Goal: Task Accomplishment & Management: Manage account settings

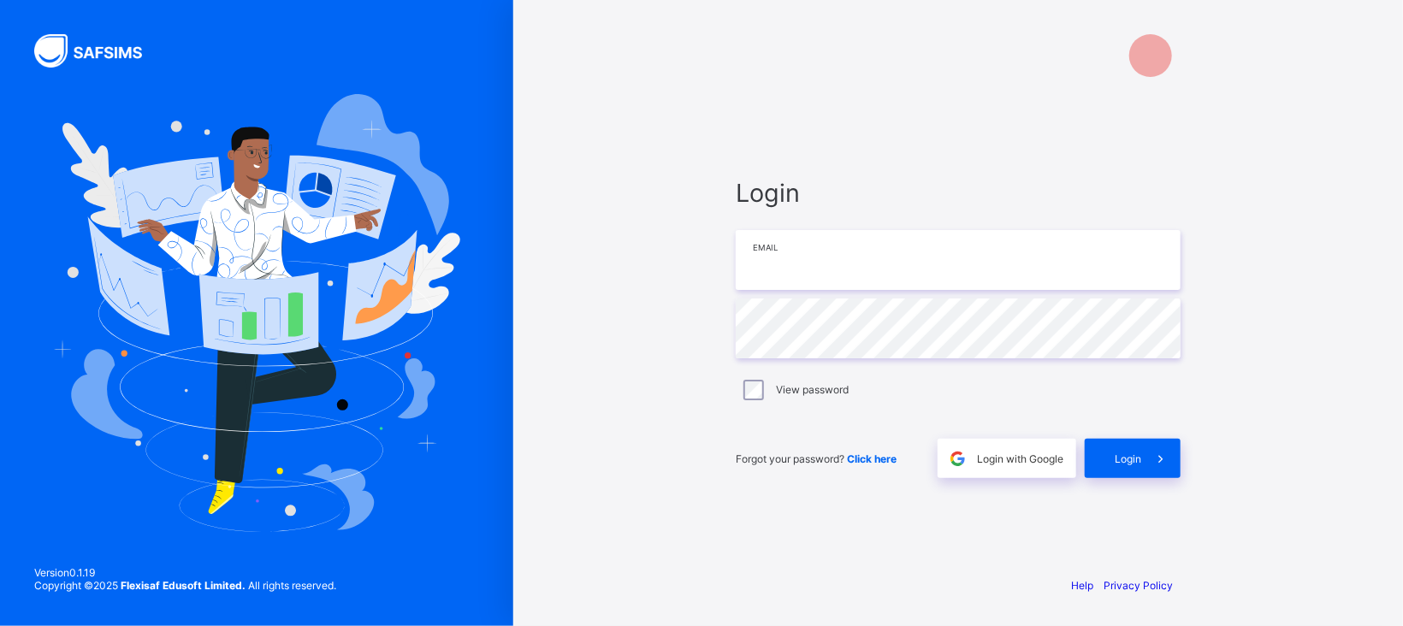
click at [952, 288] on input "email" at bounding box center [958, 260] width 445 height 60
click at [889, 263] on input "email" at bounding box center [958, 260] width 445 height 60
type input "**********"
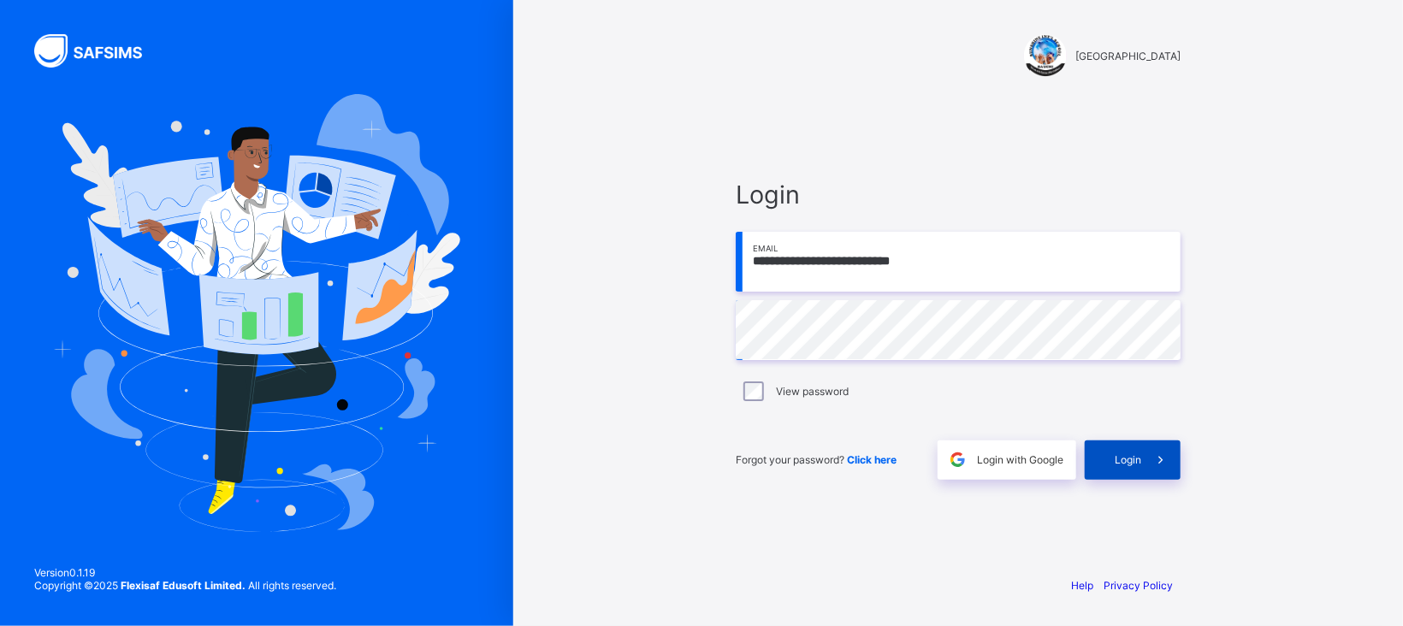
click at [1117, 461] on span "Login" at bounding box center [1127, 459] width 27 height 13
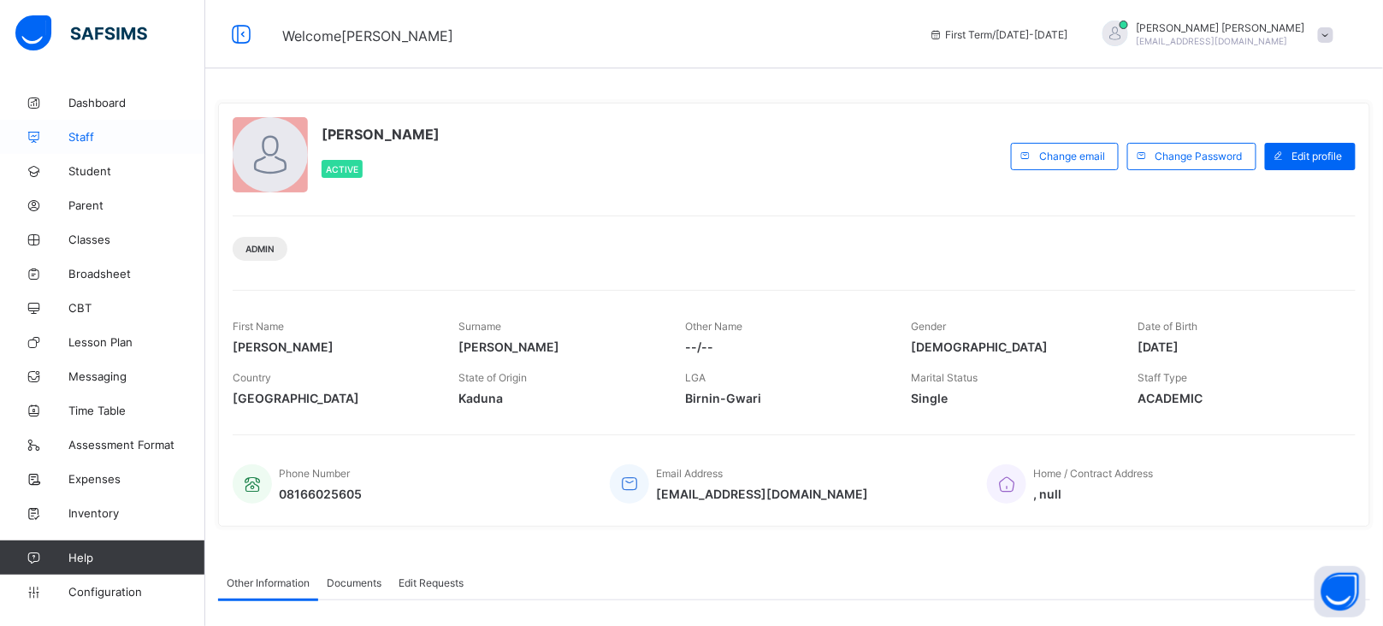
click at [83, 133] on span "Staff" at bounding box center [136, 137] width 137 height 14
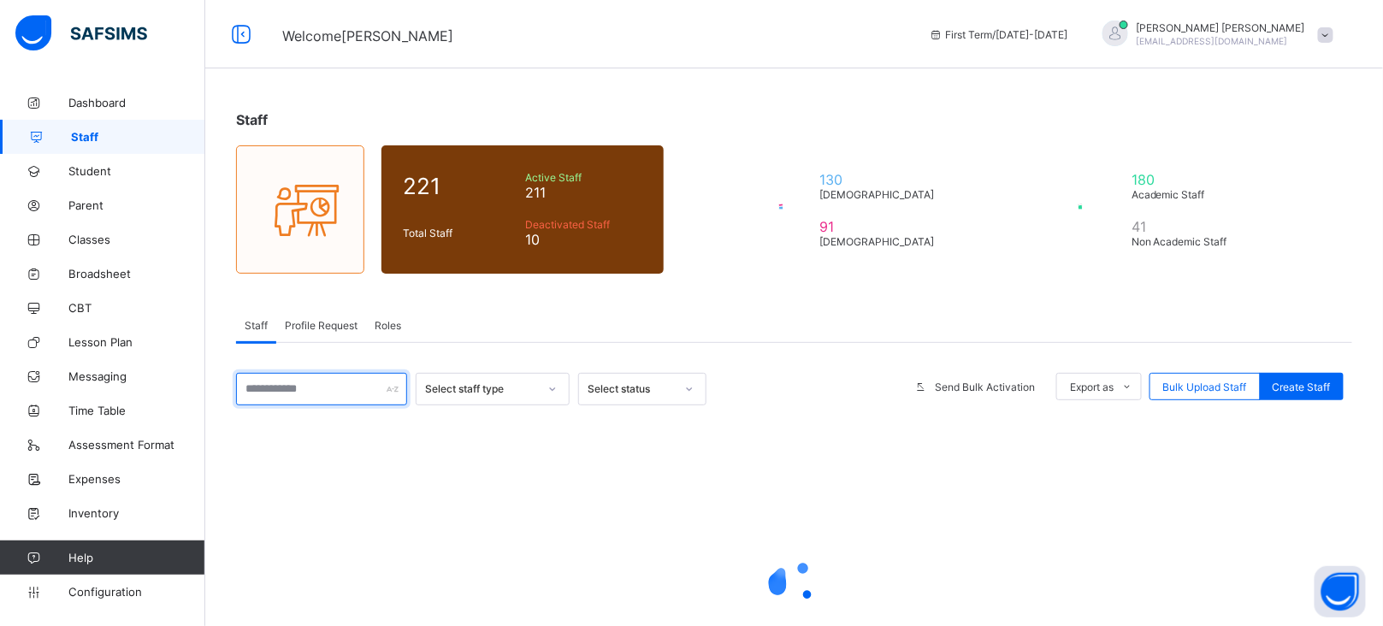
click at [286, 387] on input "text" at bounding box center [321, 389] width 171 height 33
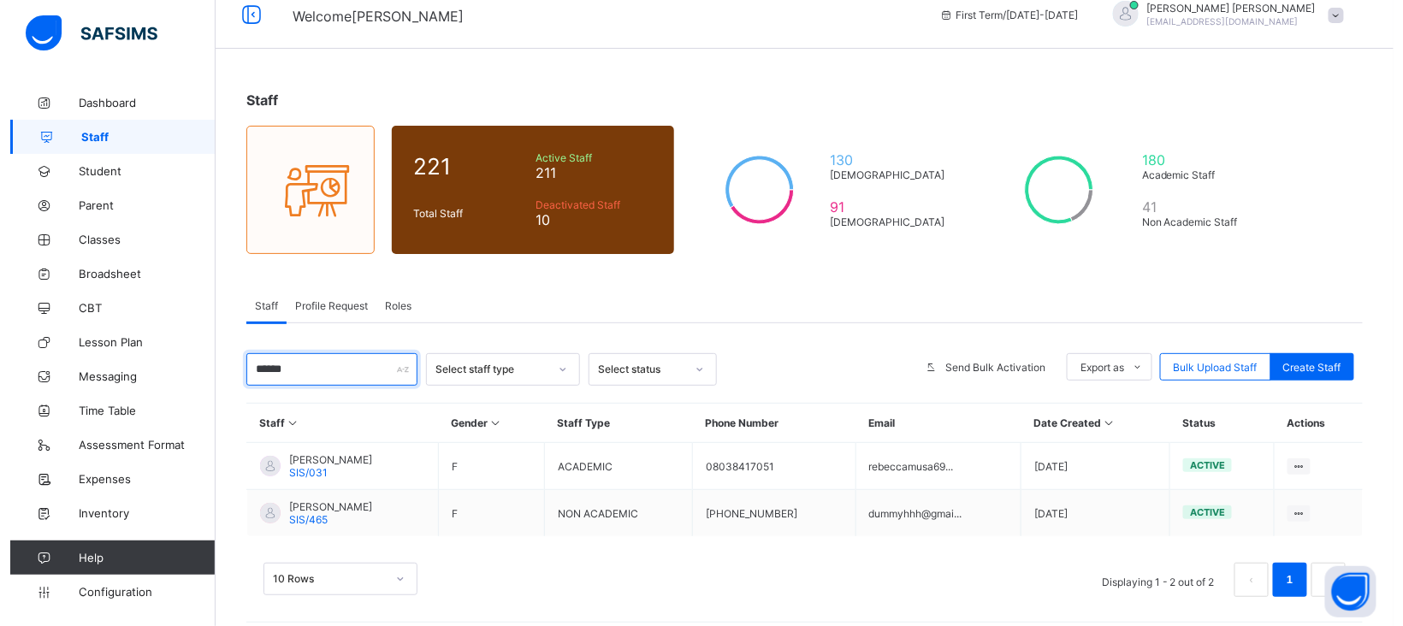
scroll to position [31, 0]
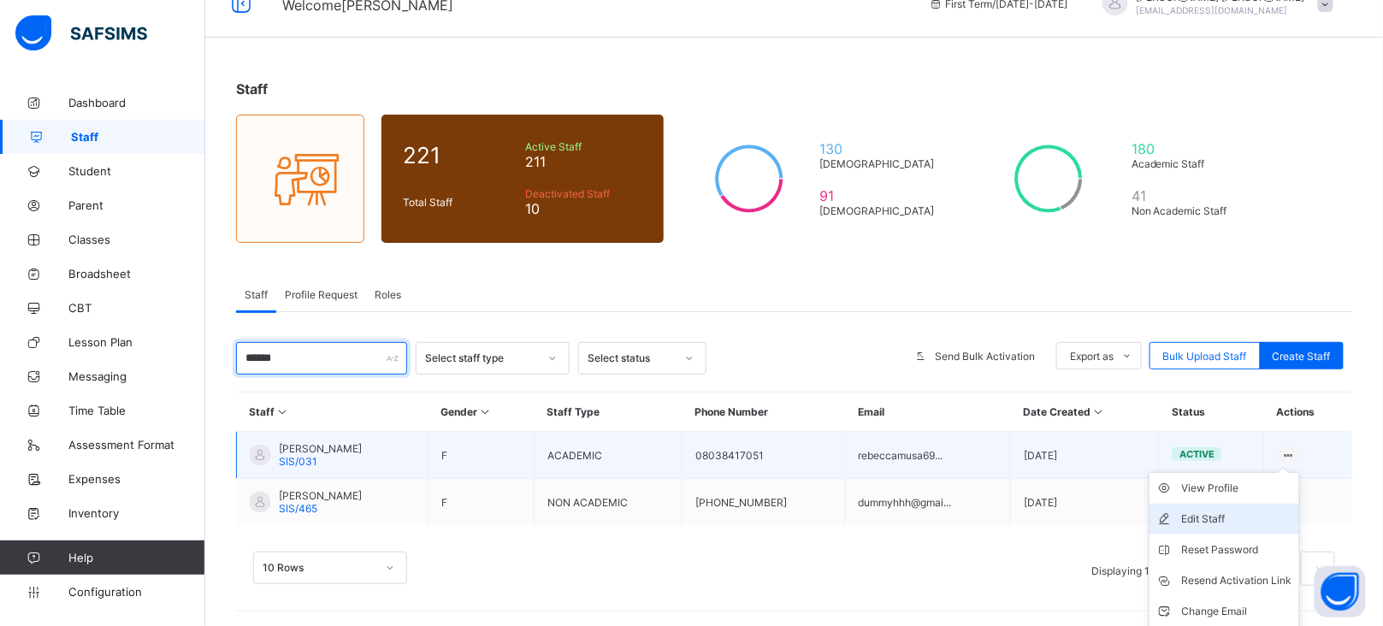
type input "******"
click at [1209, 513] on div "Edit Staff" at bounding box center [1237, 519] width 110 height 17
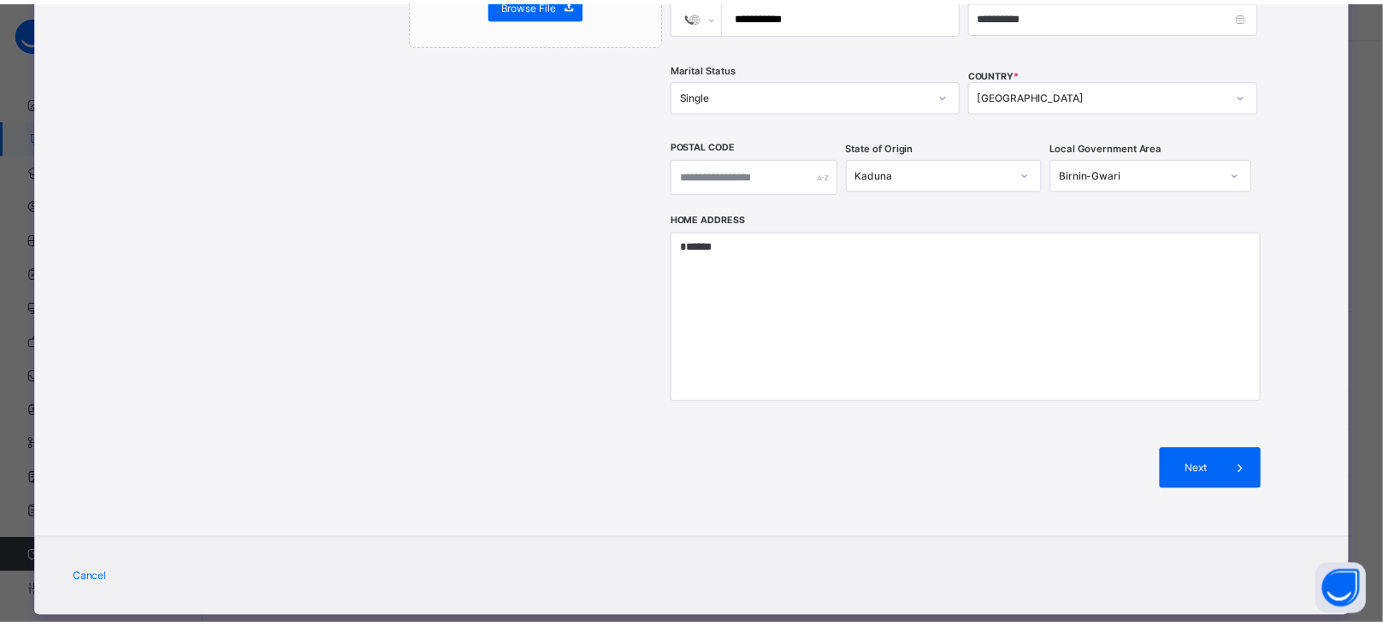
scroll to position [0, 0]
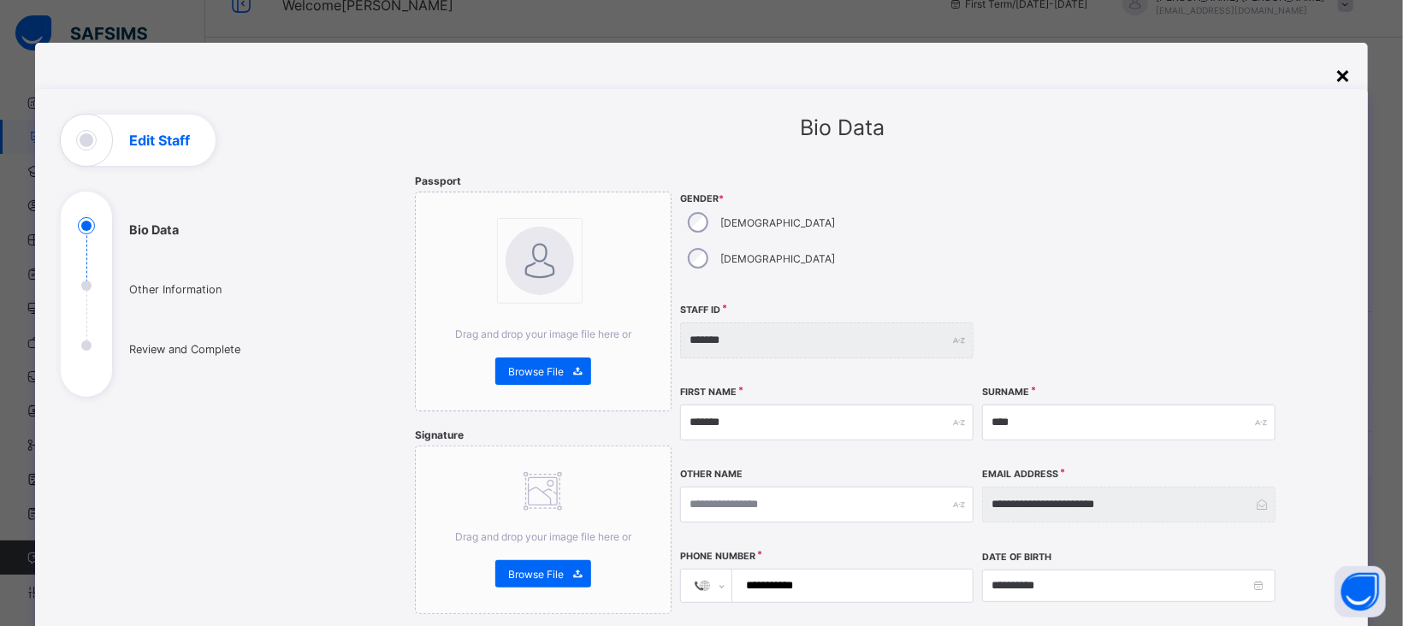
click at [1342, 78] on div "×" at bounding box center [1342, 74] width 16 height 29
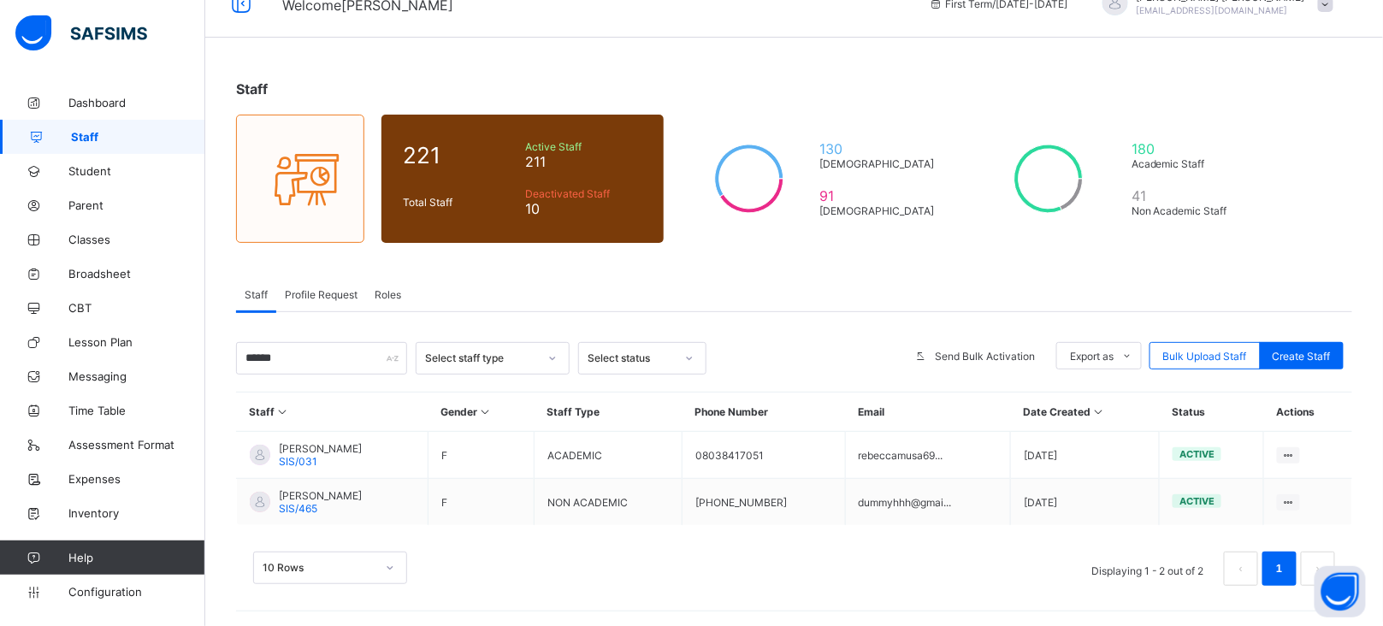
click at [1019, 292] on div "Staff Profile Request Roles" at bounding box center [794, 294] width 1116 height 35
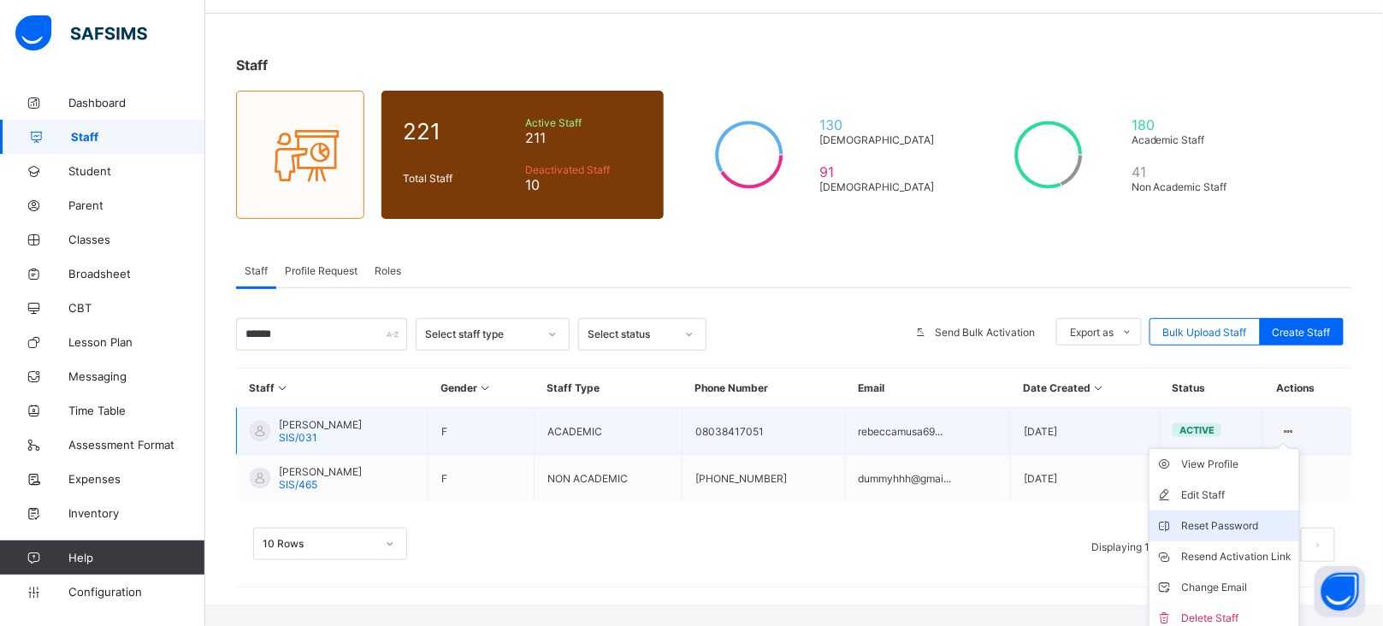
scroll to position [62, 0]
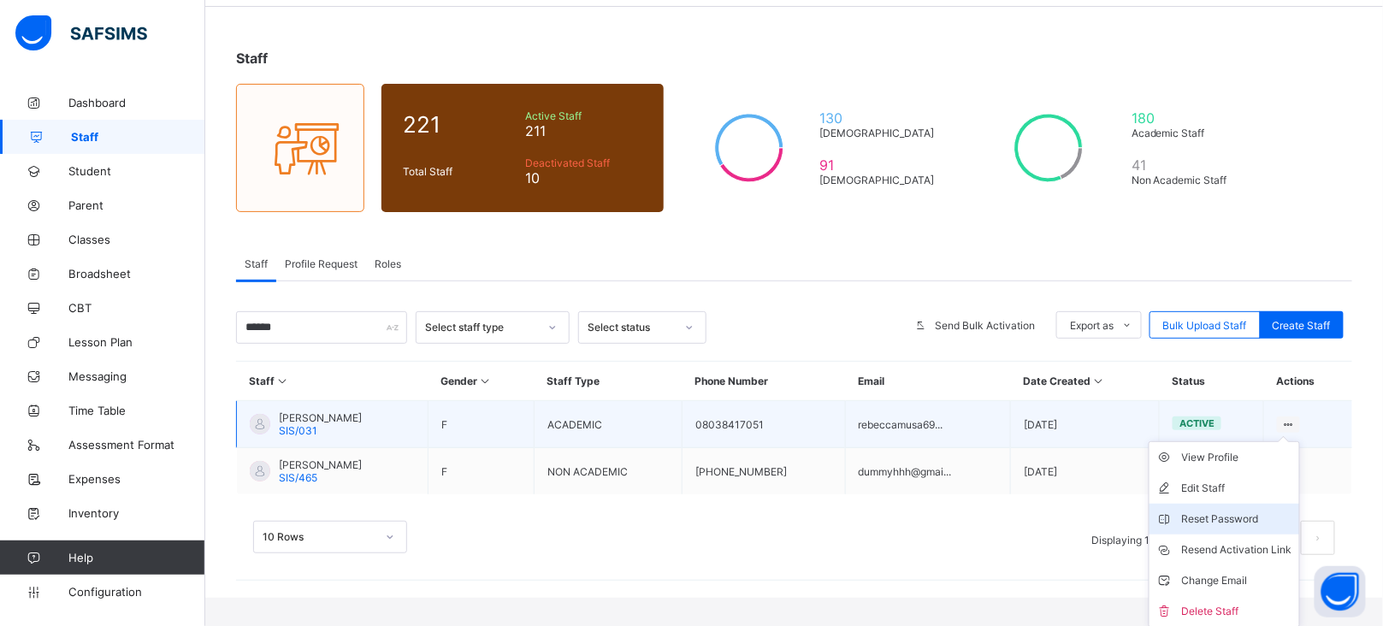
click at [1232, 520] on div "Reset Password" at bounding box center [1237, 519] width 110 height 17
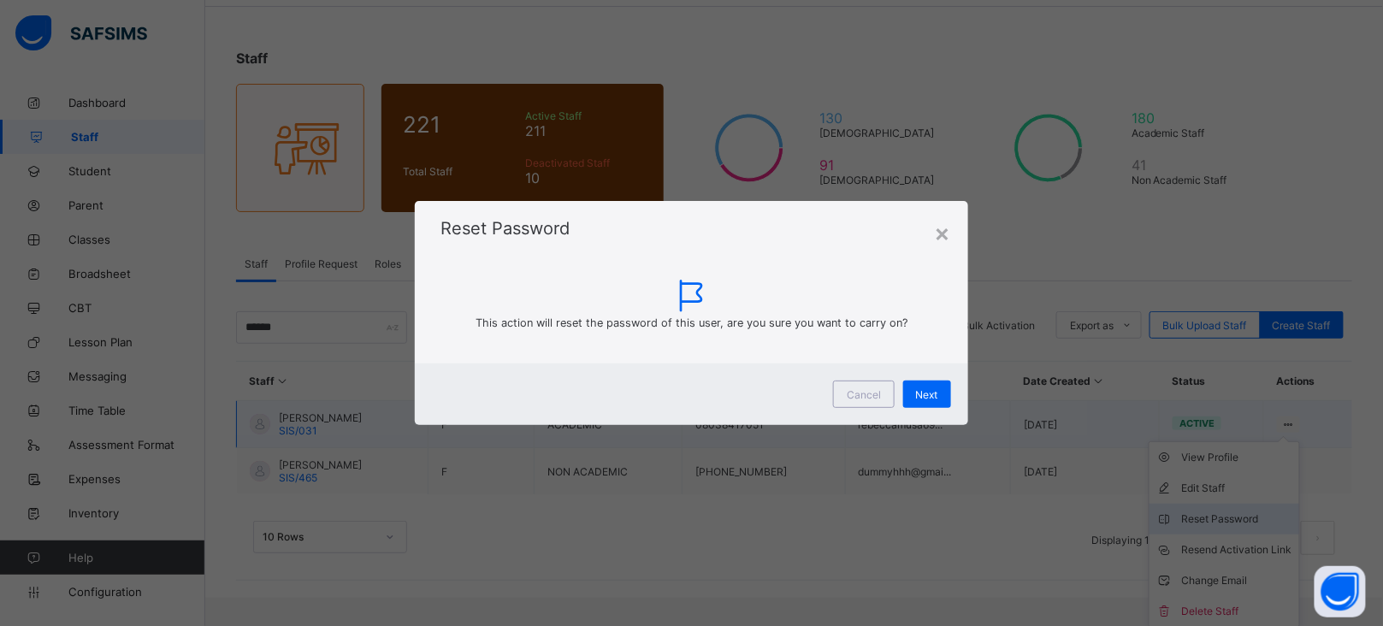
scroll to position [31, 0]
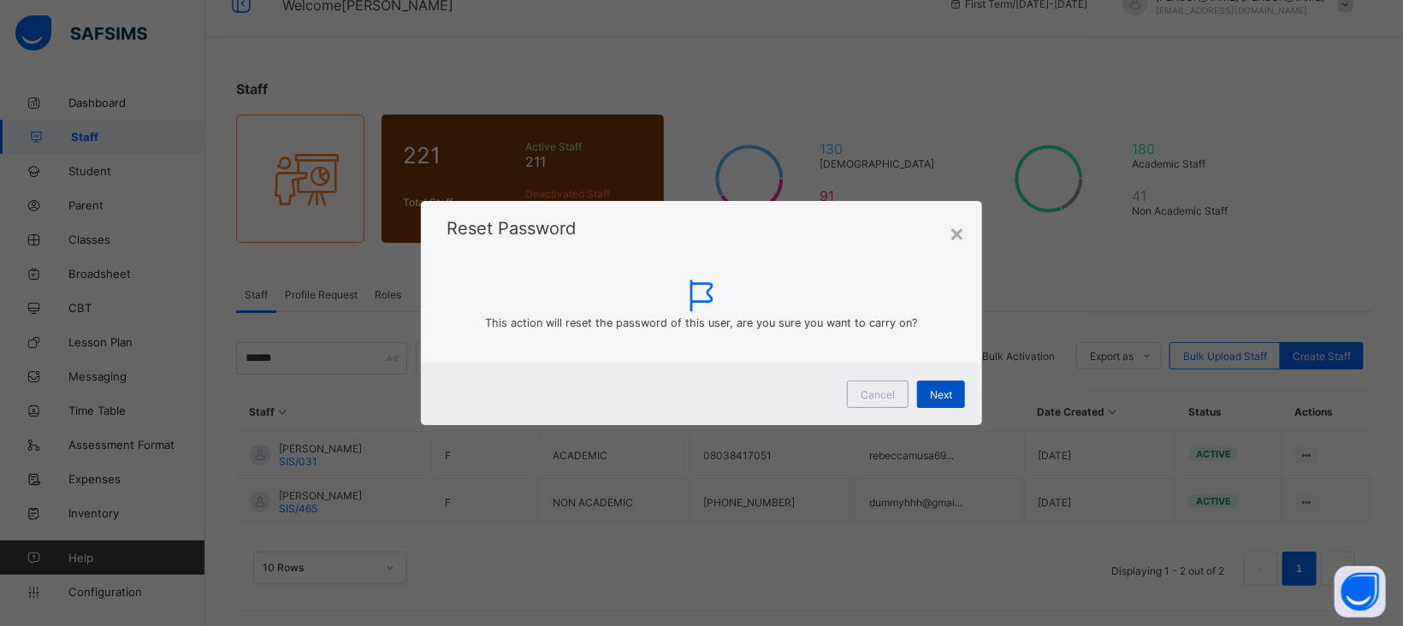
click at [943, 391] on span "Next" at bounding box center [941, 394] width 22 height 13
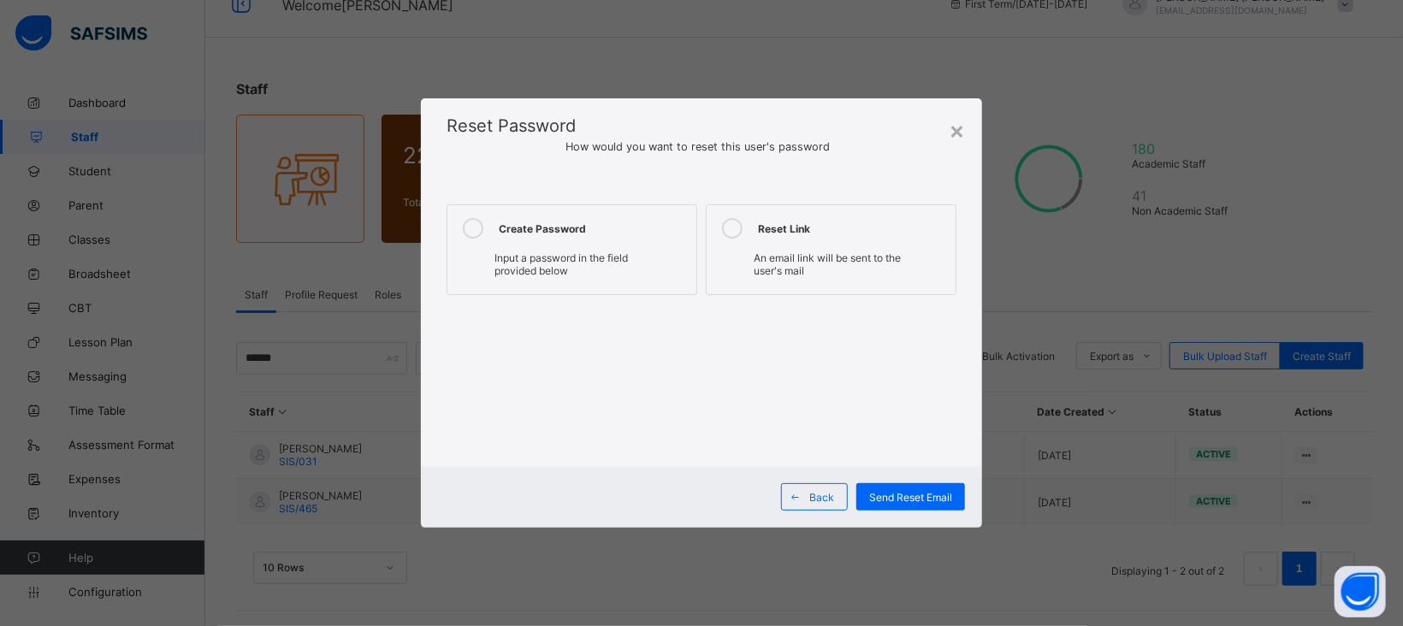
click at [628, 253] on span "Input a password in the field provided below" at bounding box center [560, 264] width 133 height 26
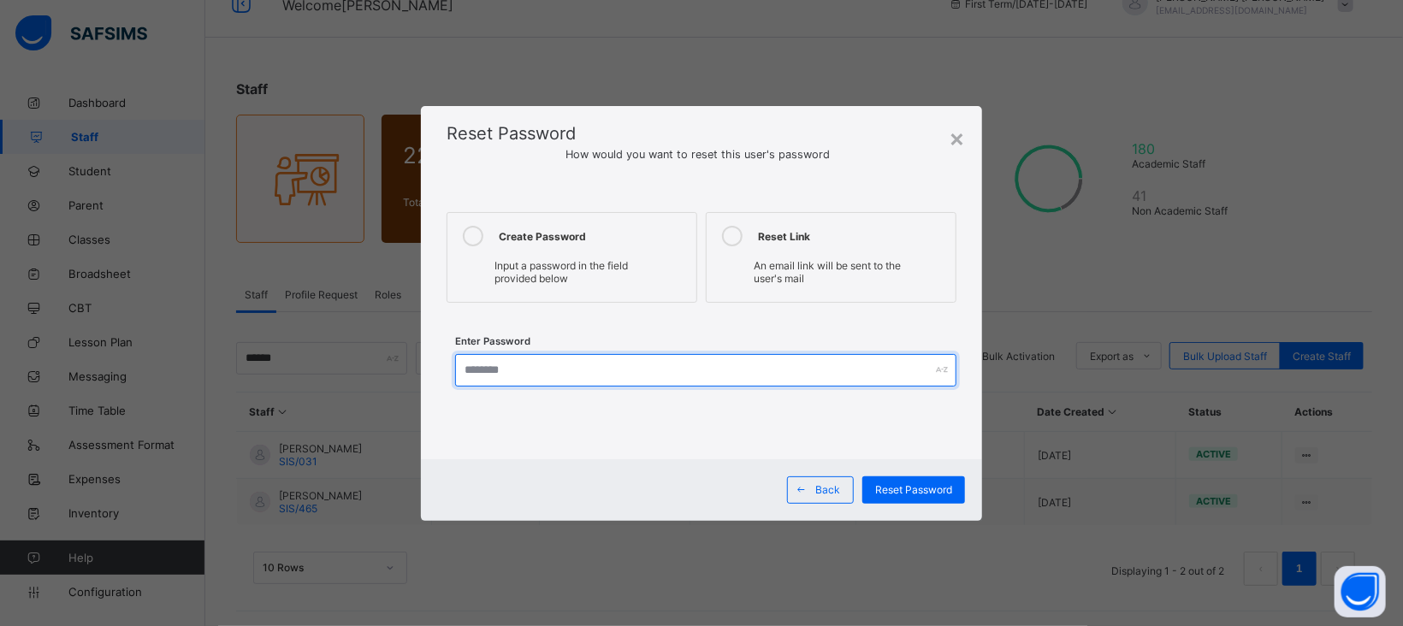
click at [685, 369] on input "text" at bounding box center [705, 370] width 501 height 33
type input "*********"
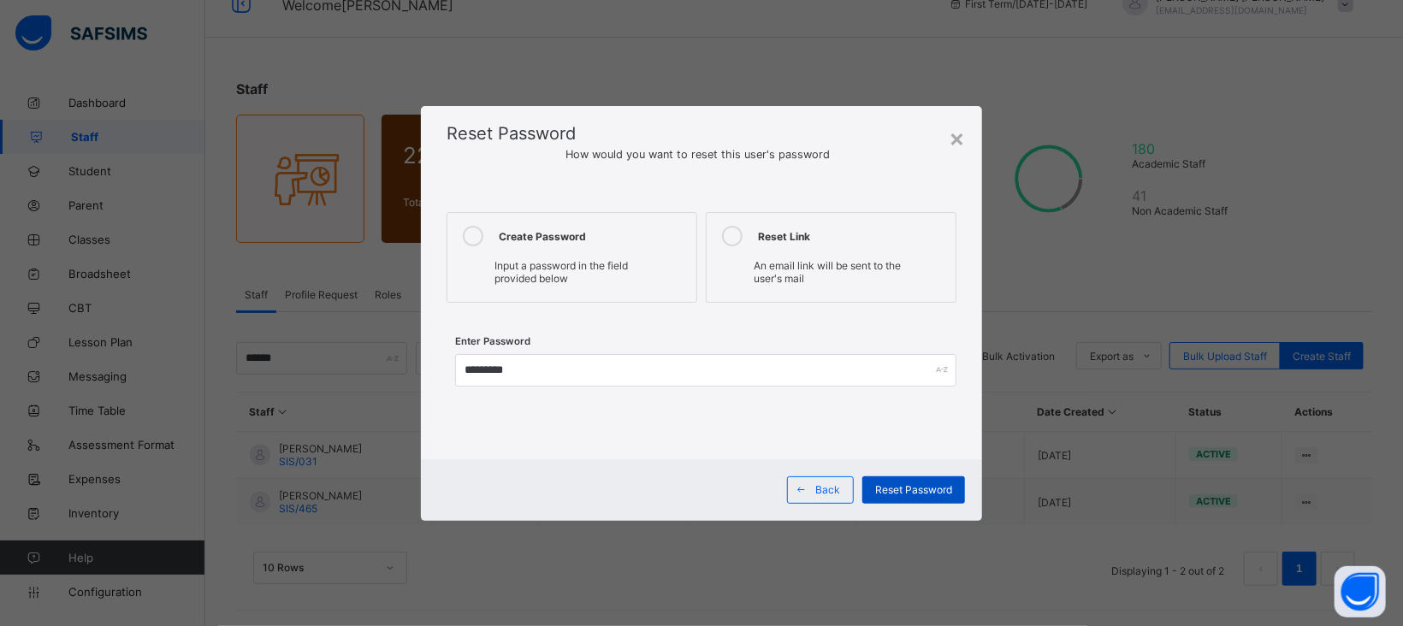
click at [925, 497] on div "Reset Password" at bounding box center [913, 489] width 103 height 27
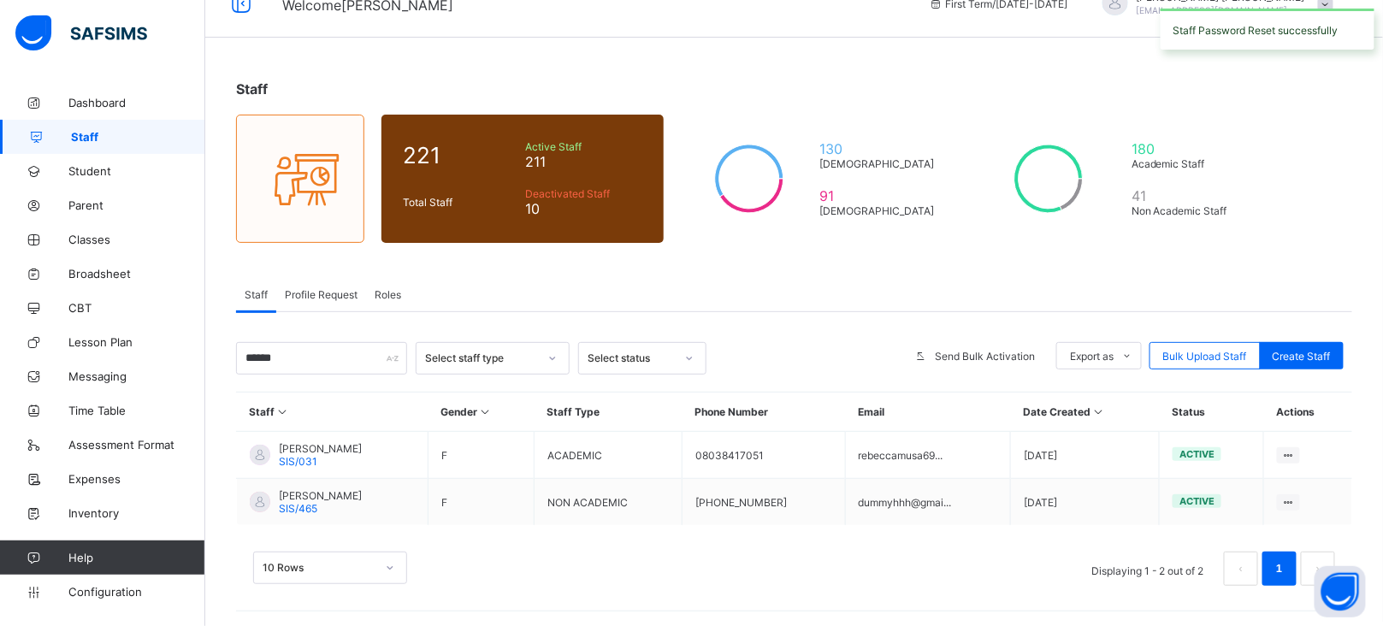
scroll to position [0, 0]
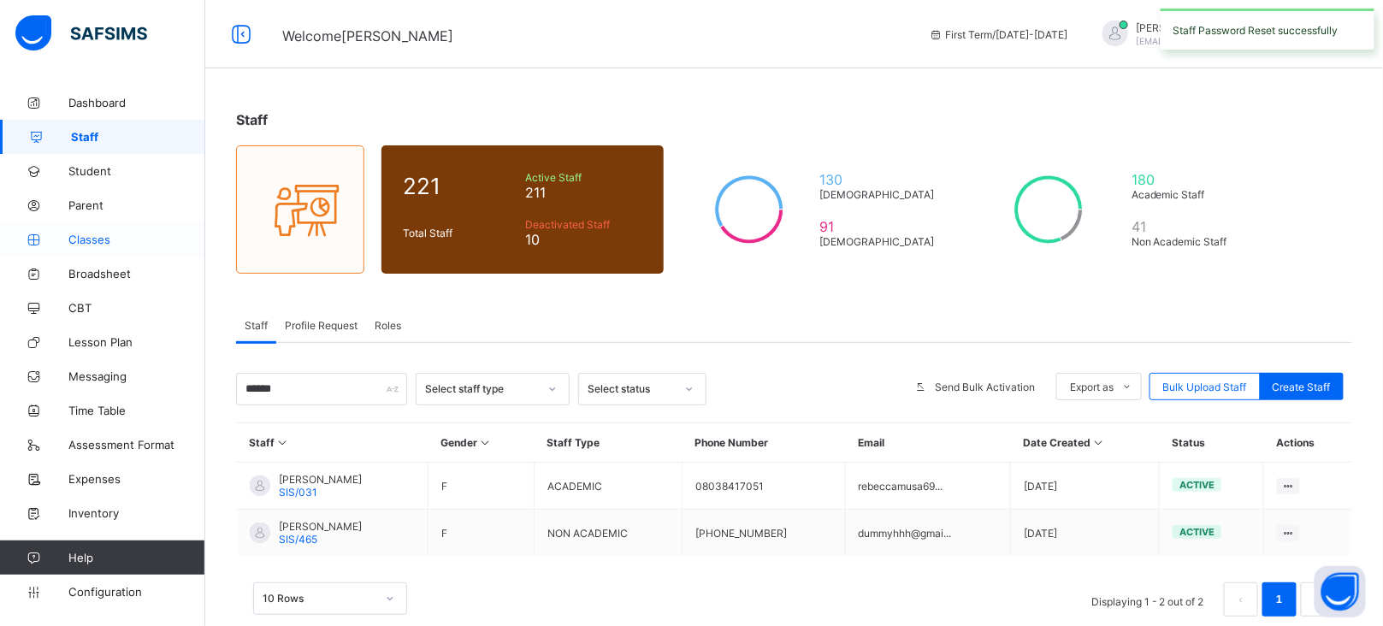
click at [71, 246] on span "Classes" at bounding box center [136, 240] width 137 height 14
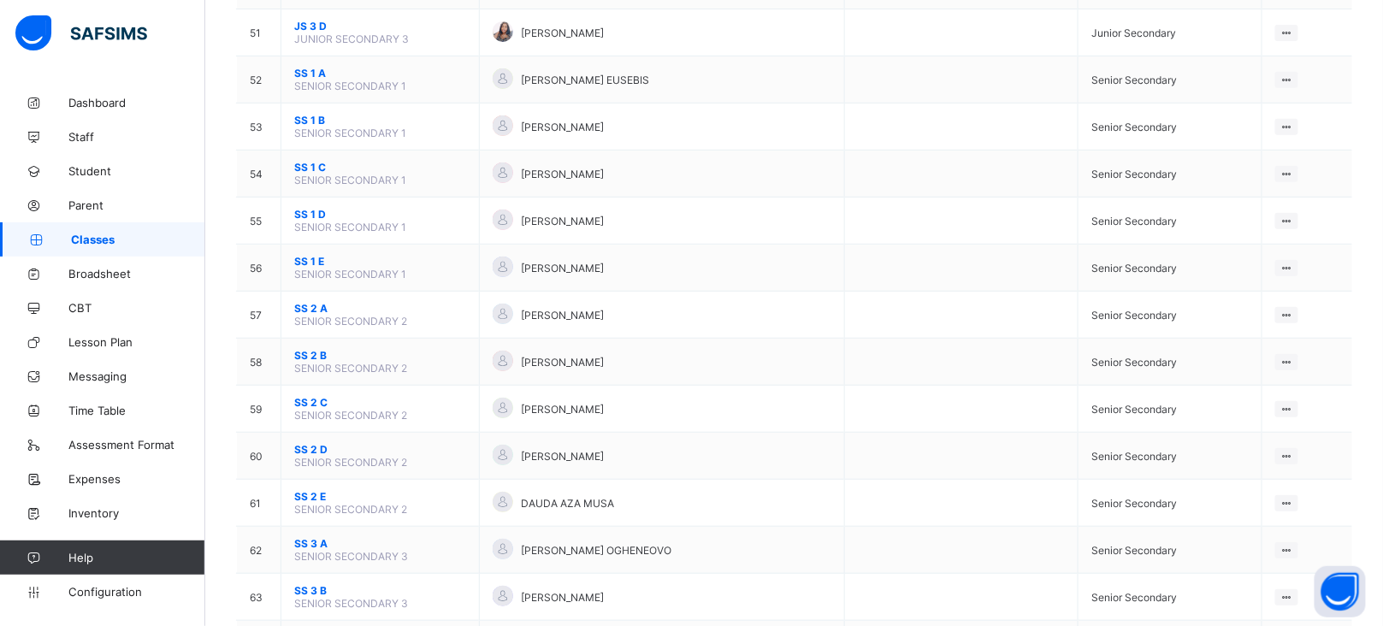
scroll to position [2542, 0]
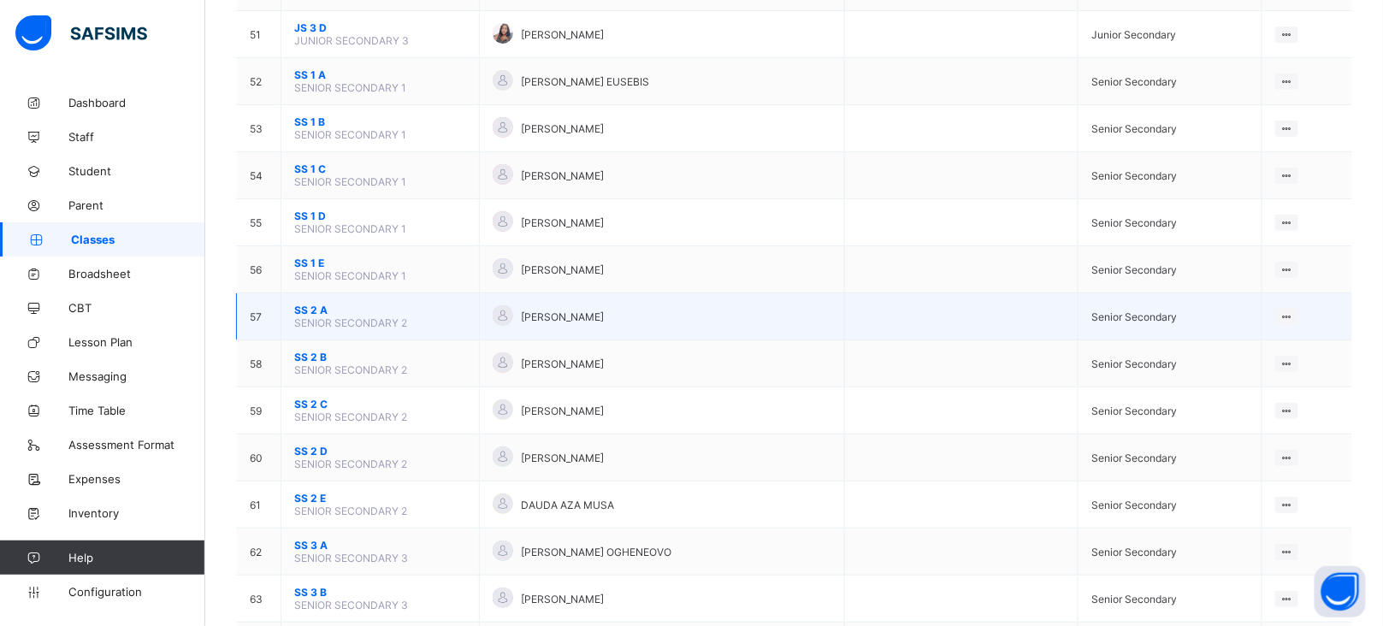
click at [304, 293] on td "SS 2 A SENIOR SECONDARY 2" at bounding box center [380, 316] width 198 height 47
click at [310, 304] on span "SS 2 A" at bounding box center [380, 310] width 172 height 13
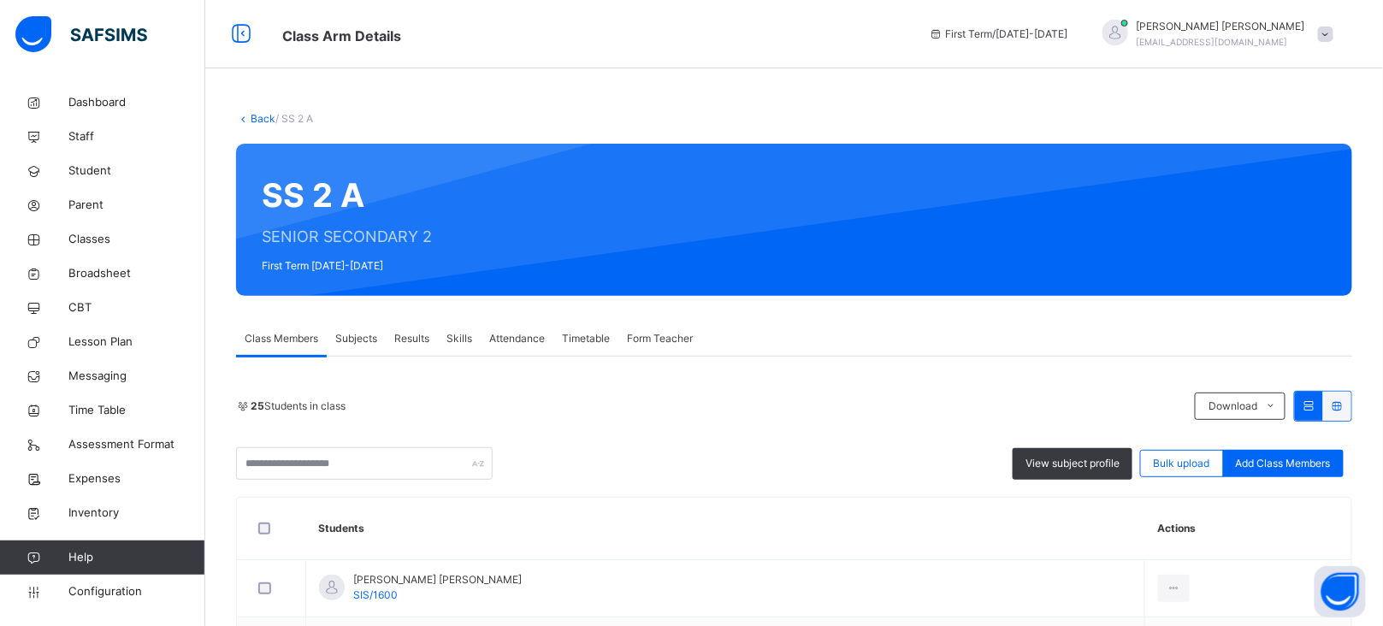
click at [347, 349] on div "Subjects" at bounding box center [356, 339] width 59 height 34
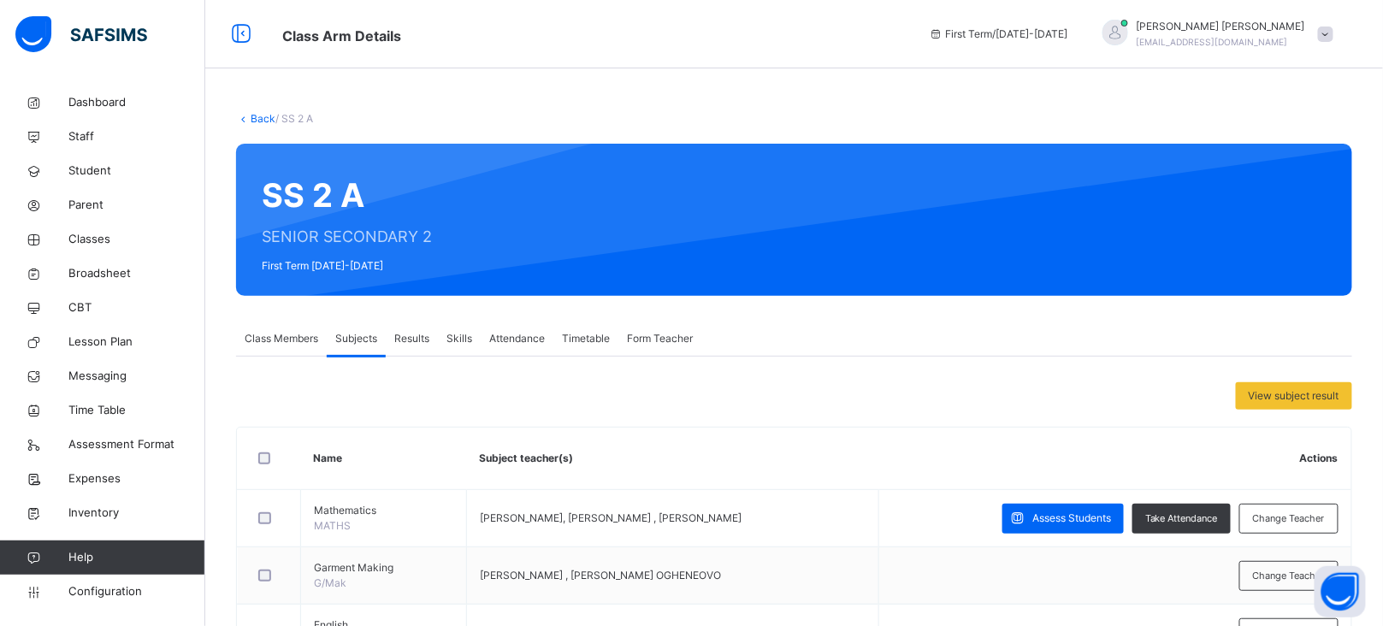
click at [255, 122] on link "Back" at bounding box center [263, 118] width 25 height 13
